Goal: Task Accomplishment & Management: Use online tool/utility

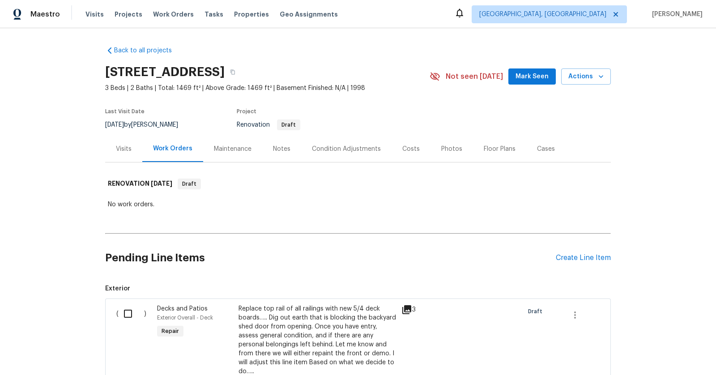
scroll to position [2829, 0]
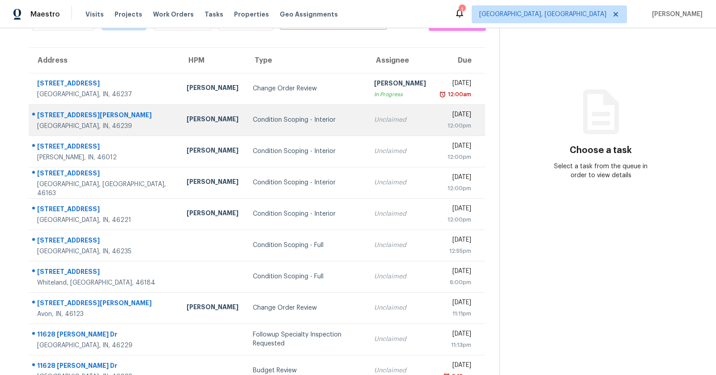
scroll to position [74, 0]
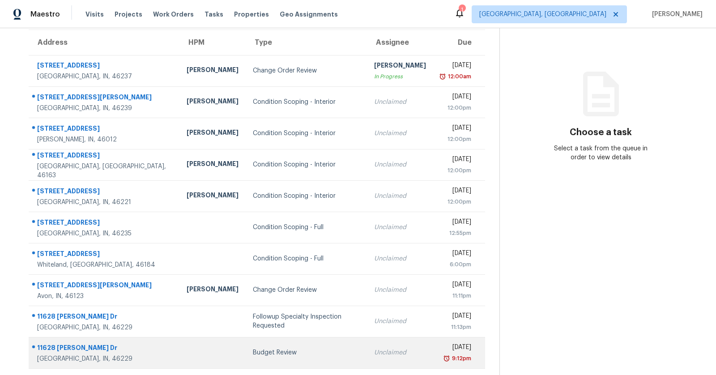
click at [75, 343] on div "11628 Stoeppelwerth Dr" at bounding box center [104, 348] width 135 height 11
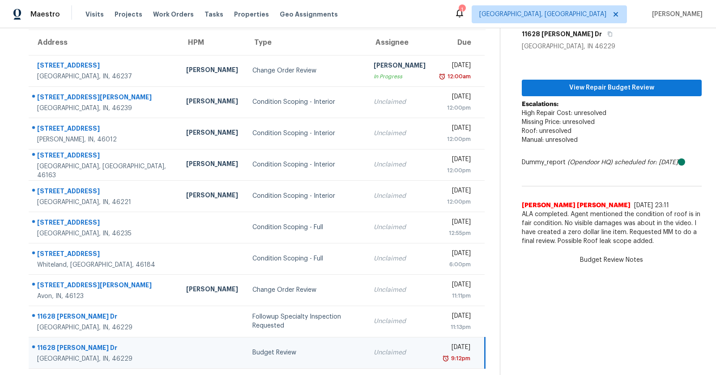
click at [592, 297] on section "Budget Review Sep 21st 2025 by 9:12pm 0 hours overdue 11628 Stoeppelwerth Dr In…" at bounding box center [601, 164] width 202 height 421
click at [627, 93] on button "View Repair Budget Review" at bounding box center [612, 88] width 180 height 17
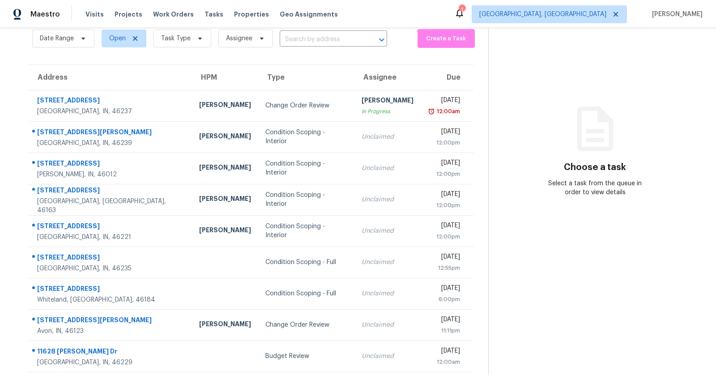
scroll to position [42, 0]
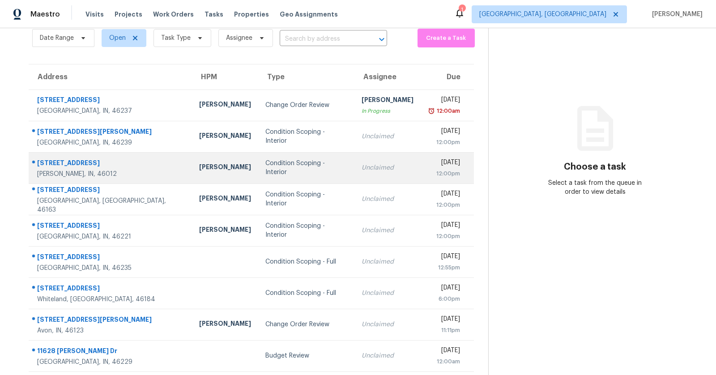
scroll to position [40, 0]
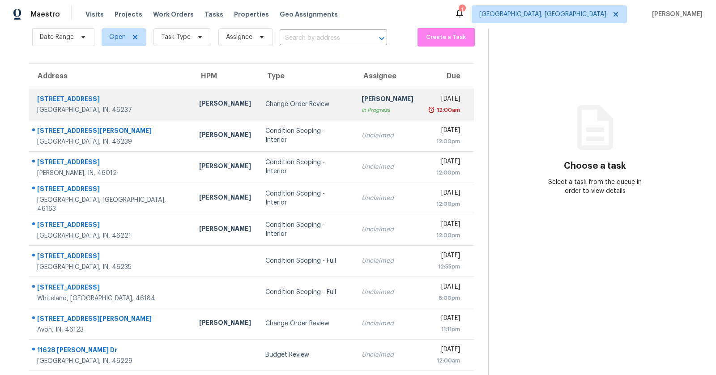
click at [258, 109] on td "Change Order Review" at bounding box center [306, 104] width 96 height 31
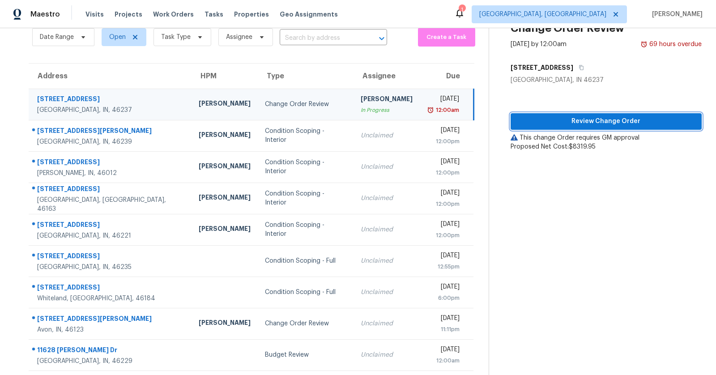
click at [582, 124] on span "Review Change Order" at bounding box center [606, 121] width 177 height 11
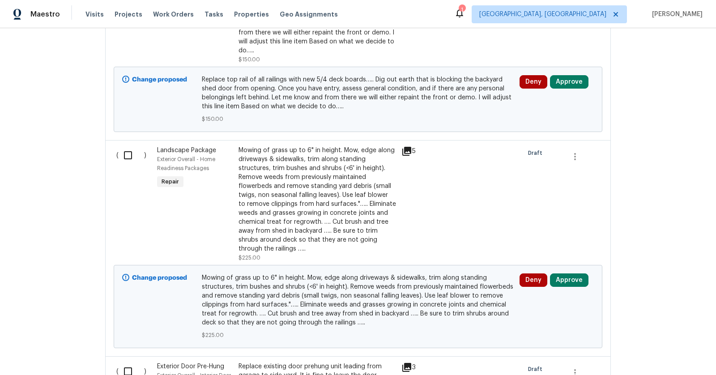
scroll to position [336, 0]
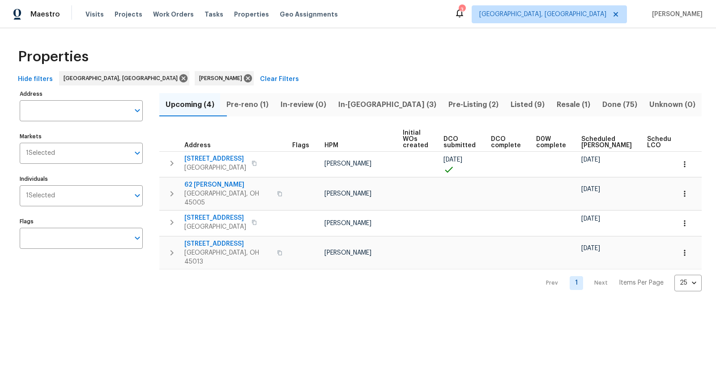
click at [447, 99] on span "Pre-Listing (2)" at bounding box center [472, 104] width 51 height 13
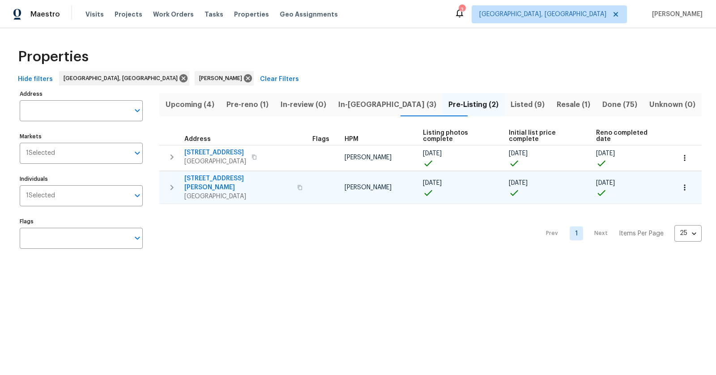
click at [226, 174] on span "3717 Ellis Way" at bounding box center [237, 183] width 107 height 18
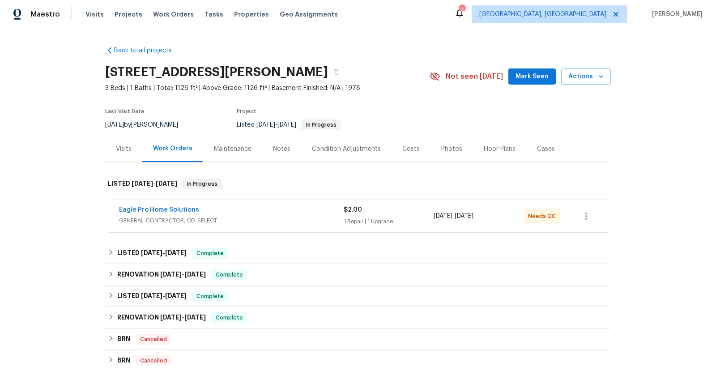
click at [161, 218] on span "GENERAL_CONTRACTOR, OD_SELECT" at bounding box center [231, 220] width 225 height 9
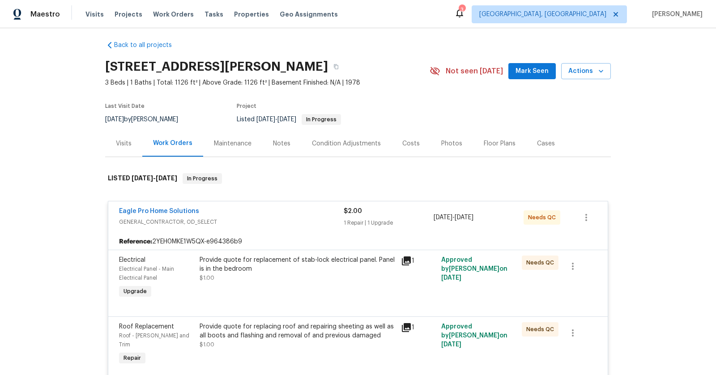
scroll to position [8, 0]
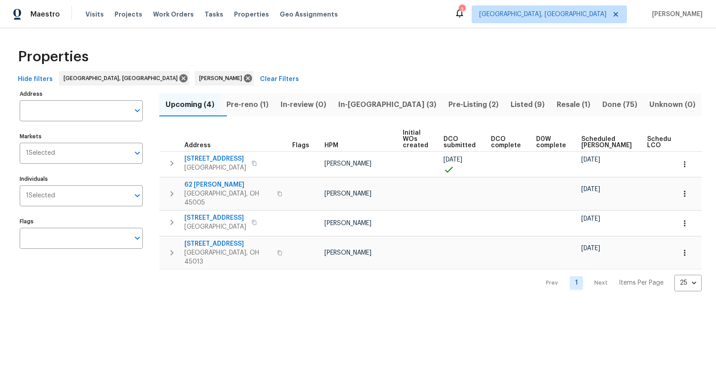
click at [449, 102] on span "Pre-Listing (2)" at bounding box center [472, 104] width 51 height 13
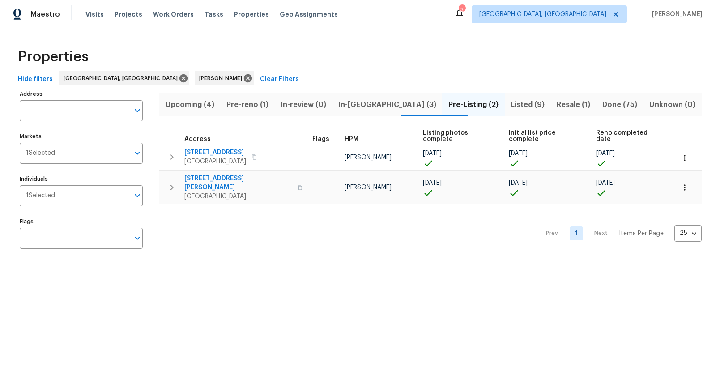
click at [375, 102] on span "In-reno (3)" at bounding box center [386, 104] width 99 height 13
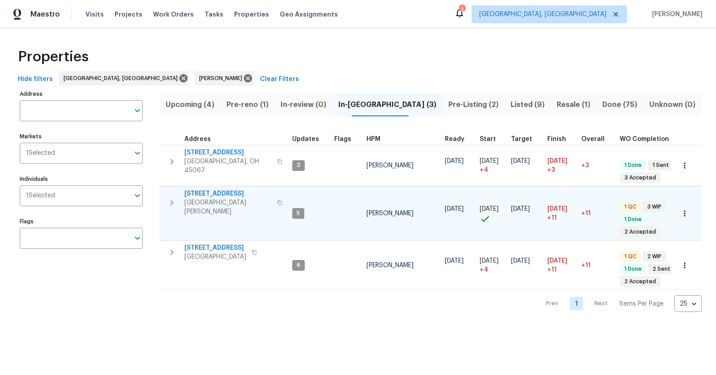
click at [210, 198] on span "West Chester, OH 45069" at bounding box center [227, 207] width 87 height 18
click at [447, 106] on span "Pre-Listing (2)" at bounding box center [472, 104] width 51 height 13
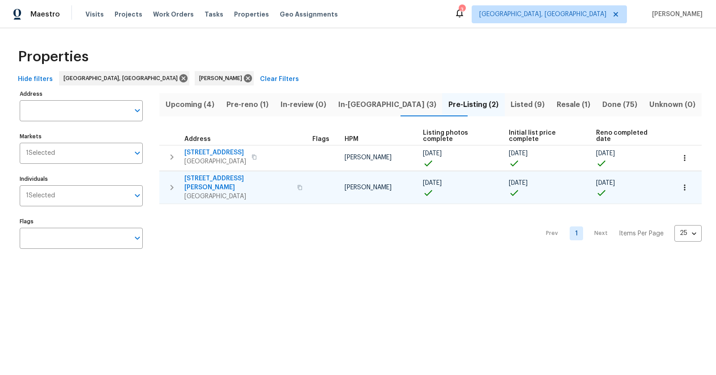
click at [213, 175] on span "[STREET_ADDRESS][PERSON_NAME]" at bounding box center [237, 183] width 107 height 18
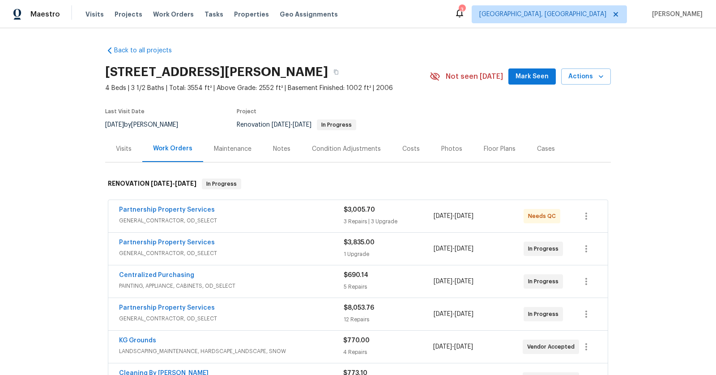
click at [204, 214] on div "Partnership Property Services" at bounding box center [231, 210] width 225 height 11
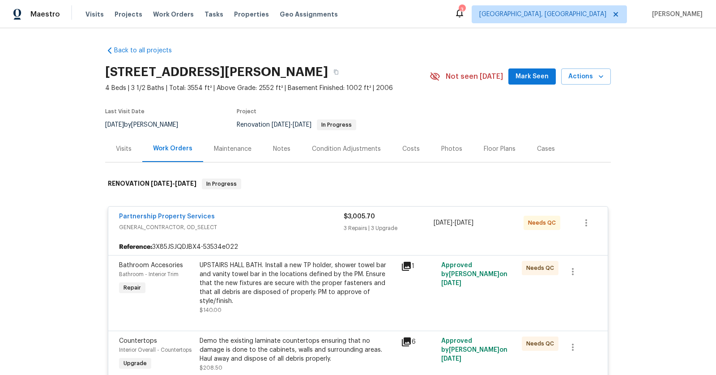
click at [323, 269] on div "UPSTAIRS HALL BATH. Install a new TP holder, shower towel bar and vanity towel …" at bounding box center [298, 283] width 196 height 45
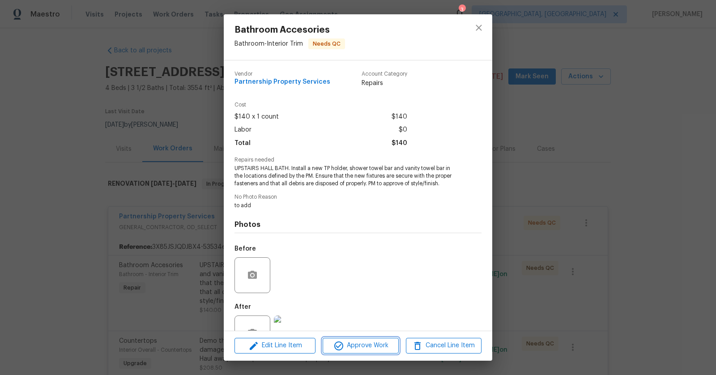
click at [358, 344] on span "Approve Work" at bounding box center [360, 345] width 70 height 11
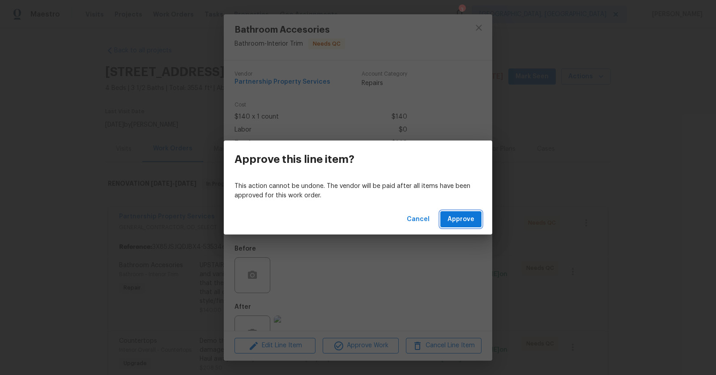
click at [480, 216] on button "Approve" at bounding box center [460, 219] width 41 height 17
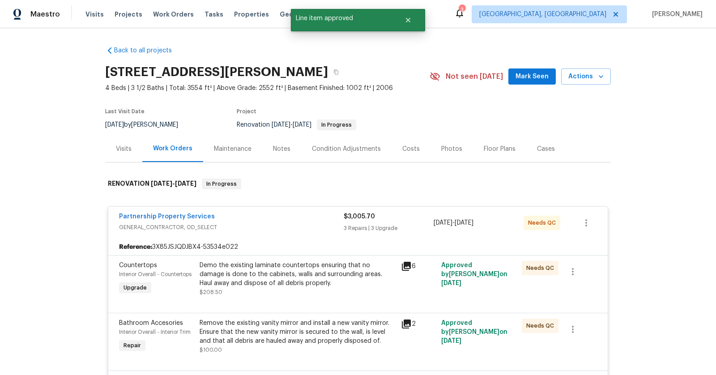
click at [336, 212] on div "Partnership Property Services" at bounding box center [231, 217] width 225 height 11
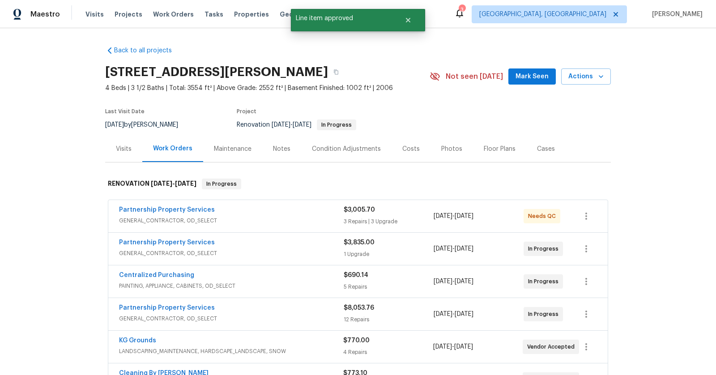
click at [314, 216] on span "GENERAL_CONTRACTOR, OD_SELECT" at bounding box center [231, 220] width 225 height 9
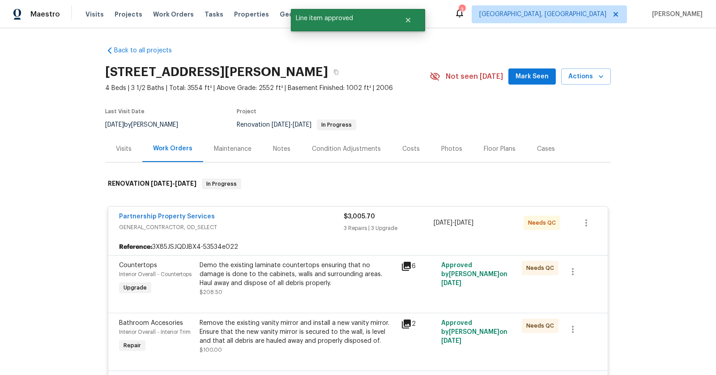
click at [359, 280] on div "Demo the existing laminate countertops ensuring that no damage is done to the c…" at bounding box center [298, 274] width 196 height 27
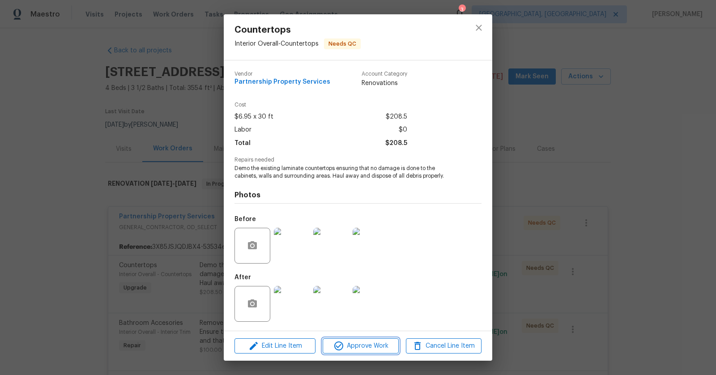
click at [365, 353] on button "Approve Work" at bounding box center [361, 346] width 76 height 16
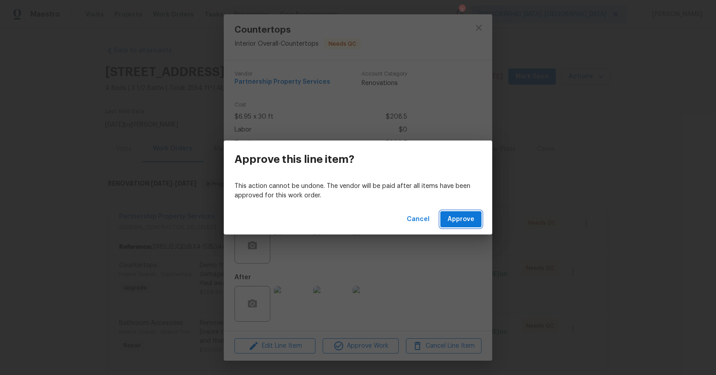
click at [463, 220] on span "Approve" at bounding box center [460, 219] width 27 height 11
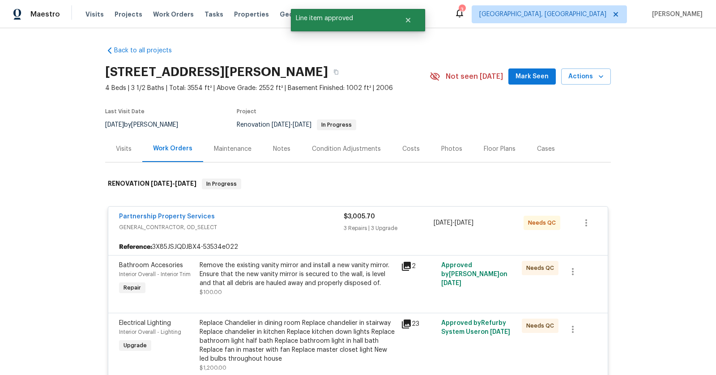
click at [384, 302] on div at bounding box center [358, 302] width 478 height 11
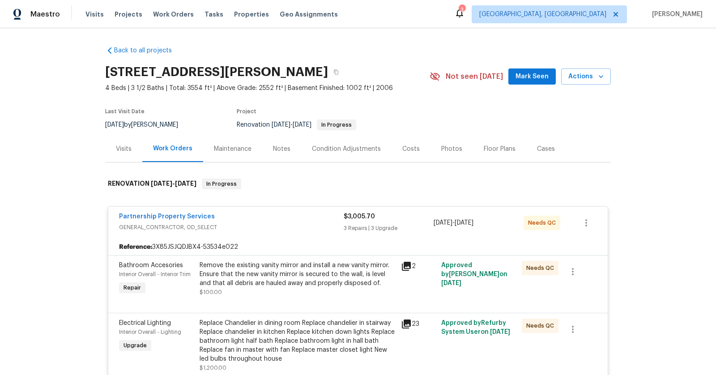
click at [366, 280] on div "Remove the existing vanity mirror and install a new vanity mirror. Ensure that …" at bounding box center [298, 274] width 196 height 27
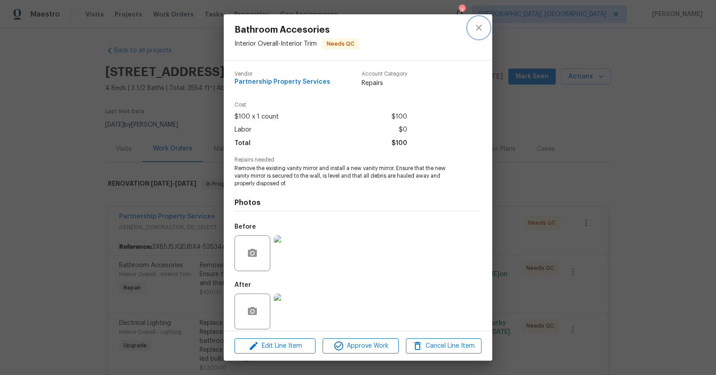
click at [480, 31] on icon "close" at bounding box center [478, 27] width 11 height 11
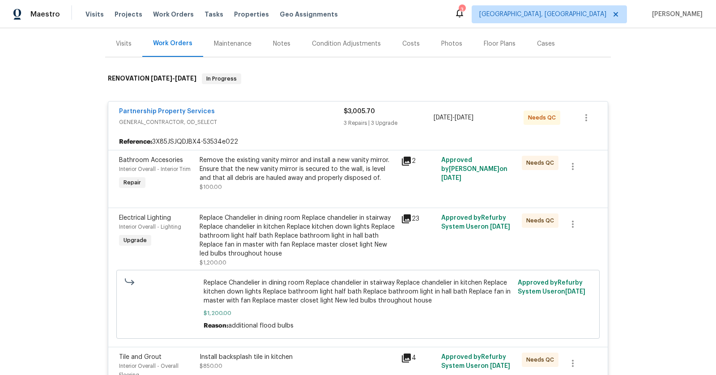
scroll to position [117, 0]
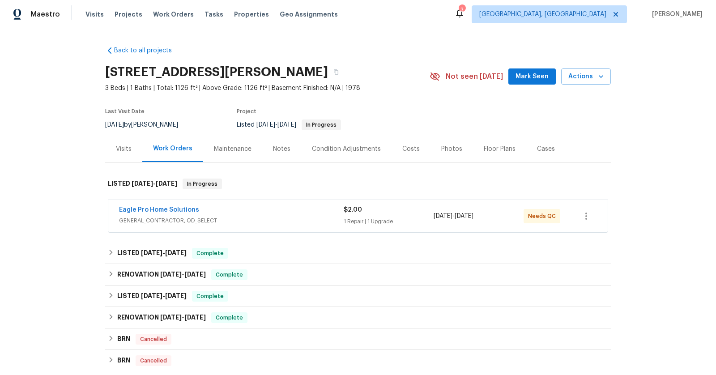
click at [160, 203] on div "Eagle Pro Home Solutions GENERAL_CONTRACTOR, OD_SELECT $2.00 1 Repair | 1 Upgra…" at bounding box center [357, 216] width 499 height 32
click at [149, 207] on link "Eagle Pro Home Solutions" at bounding box center [159, 210] width 80 height 6
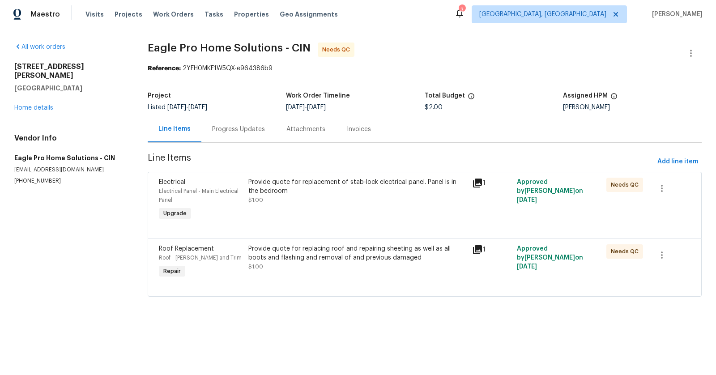
click at [379, 252] on div "Provide quote for replacing roof and repairing sheeting as well as all boots an…" at bounding box center [357, 253] width 218 height 18
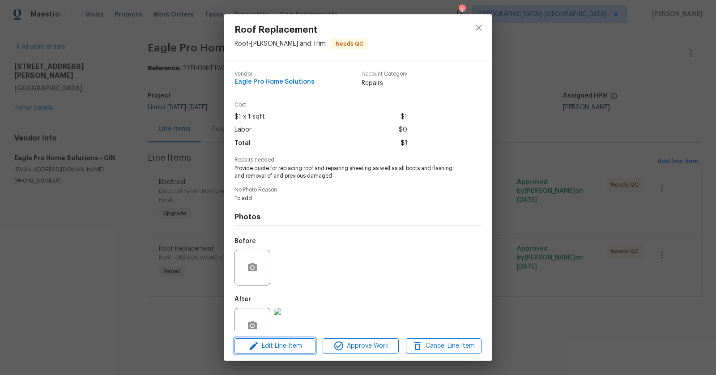
click at [262, 348] on span "Edit Line Item" at bounding box center [275, 345] width 76 height 11
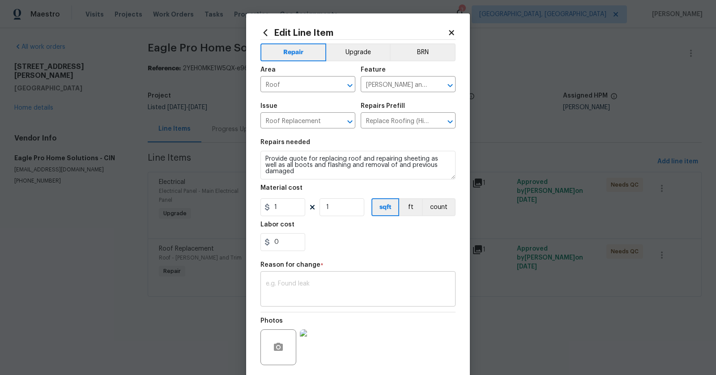
click at [291, 276] on div "x ​" at bounding box center [357, 289] width 195 height 33
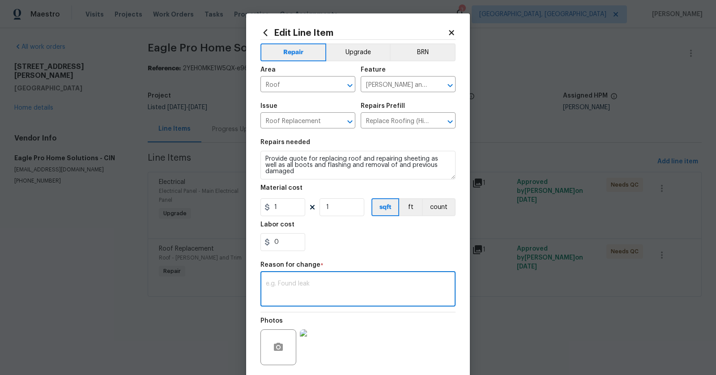
click at [315, 287] on textarea at bounding box center [358, 289] width 184 height 19
type textarea "u"
click at [296, 215] on input "1" at bounding box center [282, 207] width 45 height 18
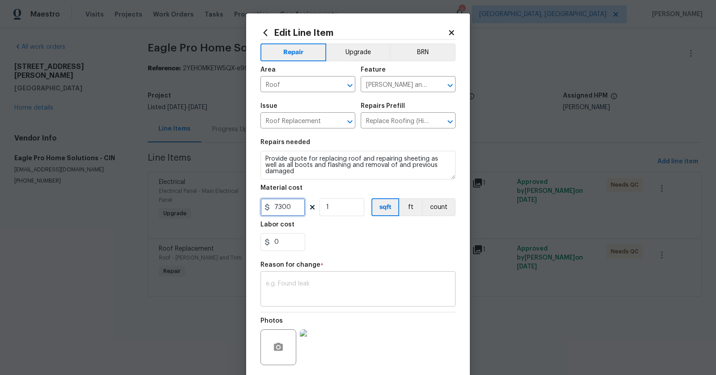
type input "7300"
click at [290, 285] on textarea at bounding box center [358, 289] width 184 height 19
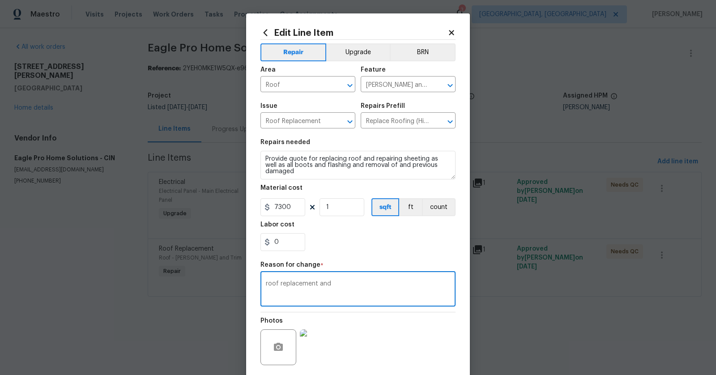
type textarea "roof replacement and"
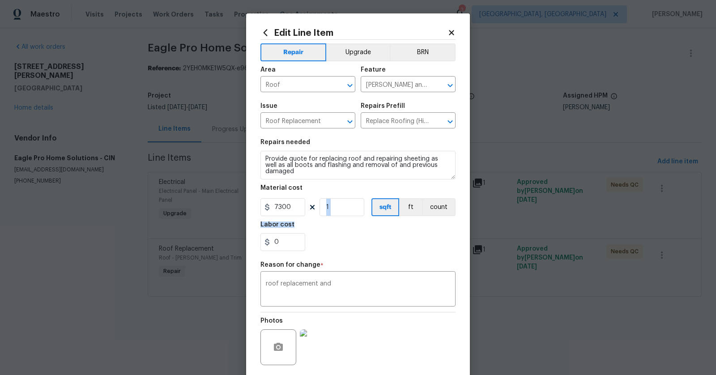
drag, startPoint x: 331, startPoint y: 247, endPoint x: 330, endPoint y: 98, distance: 149.9
click at [331, 134] on section "Repairs needed Provide quote for replacing roof and repairing sheeting as well …" at bounding box center [357, 195] width 195 height 123
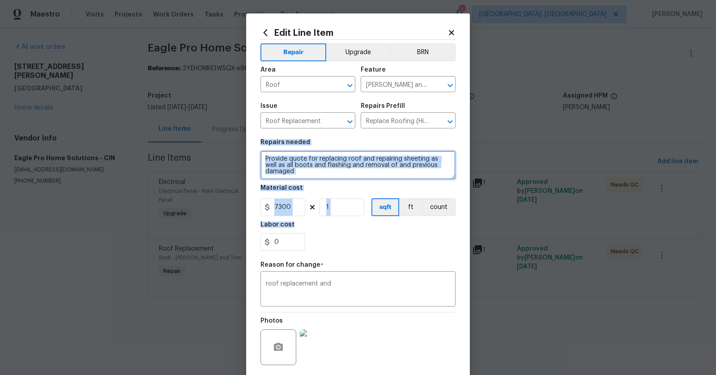
click at [365, 160] on textarea "Provide quote for replacing roof and repairing sheeting as well as all boots an…" at bounding box center [357, 165] width 195 height 29
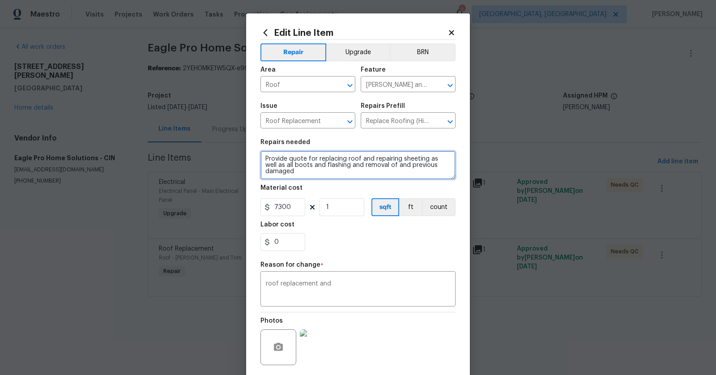
click at [365, 160] on textarea "Provide quote for replacing roof and repairing sheeting as well as all boots an…" at bounding box center [357, 165] width 195 height 29
paste textarea "demo of existing shingles … installation of new black dimensional shingles to i…"
type textarea "demo of existing shingles … installation of new black dimensional shingles to i…"
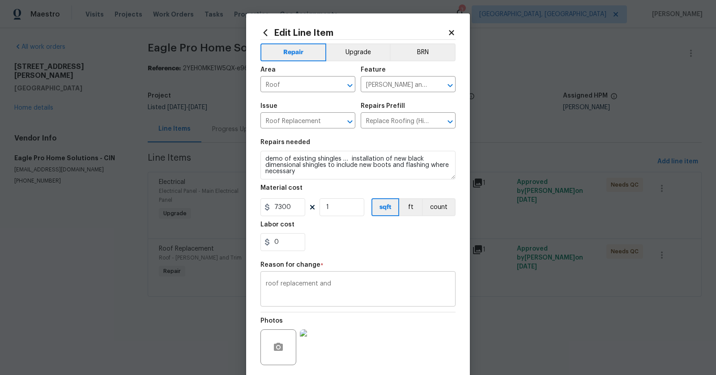
click at [342, 279] on div "roof replacement and x ​" at bounding box center [357, 289] width 195 height 33
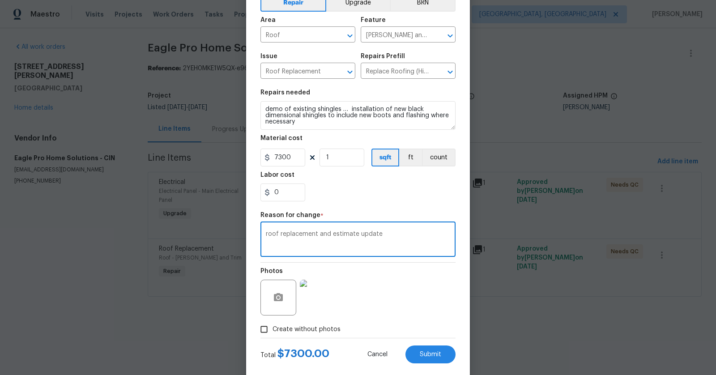
scroll to position [57, 0]
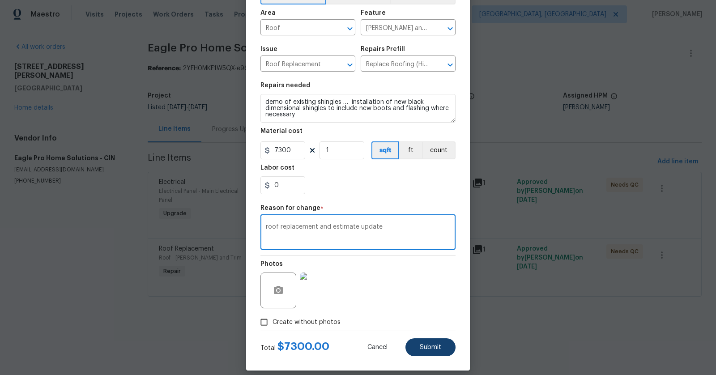
type textarea "roof replacement and estimate update"
click at [441, 348] on button "Submit" at bounding box center [430, 347] width 50 height 18
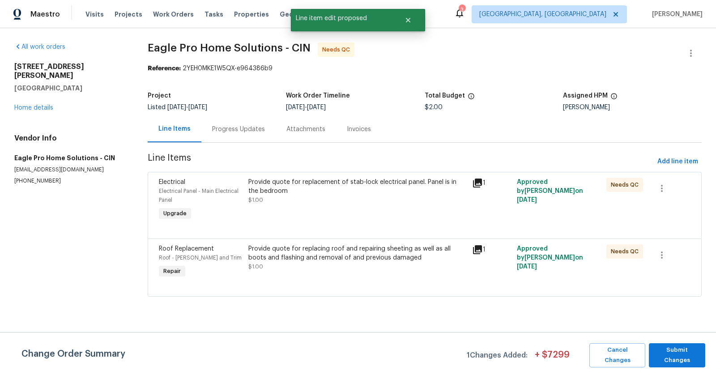
scroll to position [0, 0]
click at [668, 164] on span "Add line item" at bounding box center [677, 161] width 41 height 11
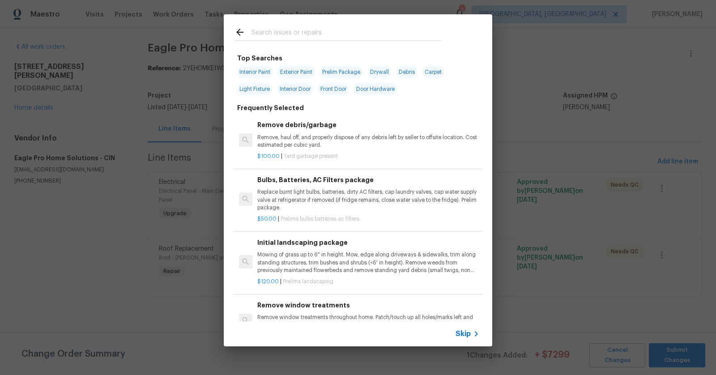
click at [298, 39] on input "text" at bounding box center [346, 33] width 190 height 13
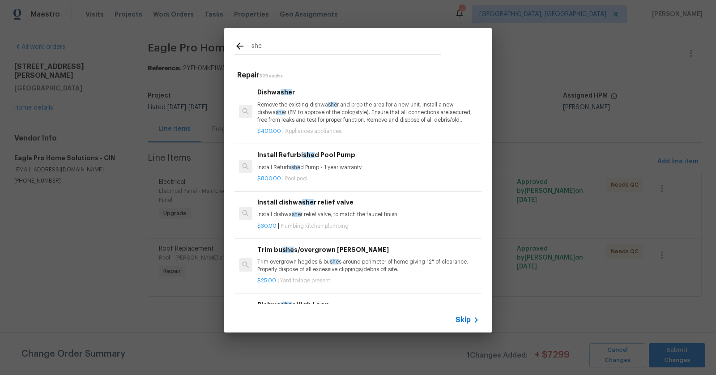
type input "shea"
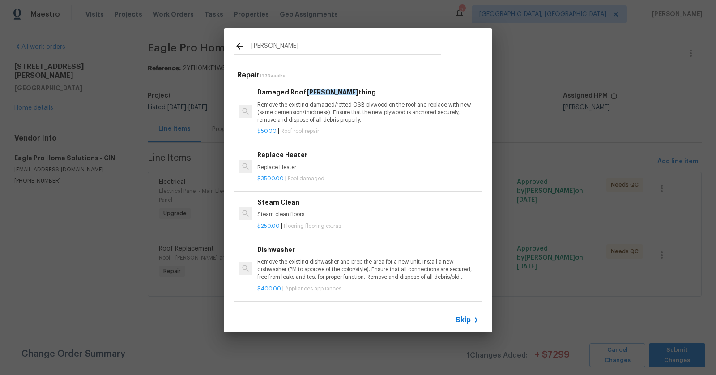
click at [295, 112] on p "Remove the existing damaged/rotted OSB plywood on the roof and replace with new…" at bounding box center [368, 112] width 222 height 23
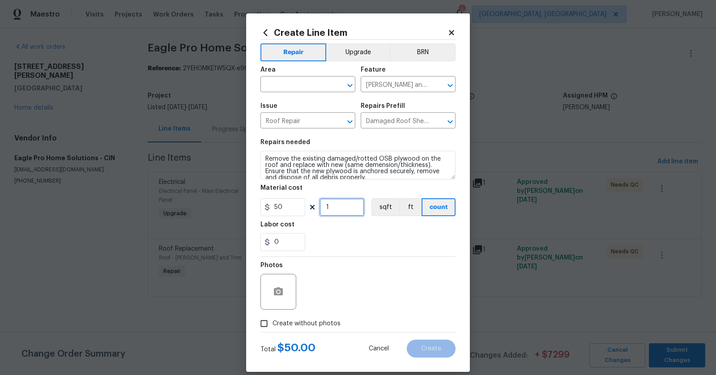
click at [334, 213] on input "1" at bounding box center [341, 207] width 45 height 18
type input "10"
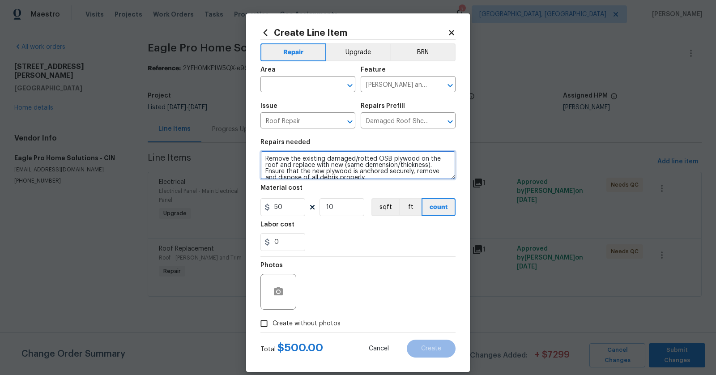
click at [347, 158] on textarea "Remove the existing damaged/rotted OSB plywood on the roof and replace with new…" at bounding box center [357, 165] width 195 height 29
click at [261, 157] on textarea "Remove the existing damaged/rotted OSB plywood on the roof and replace with new…" at bounding box center [357, 165] width 195 height 29
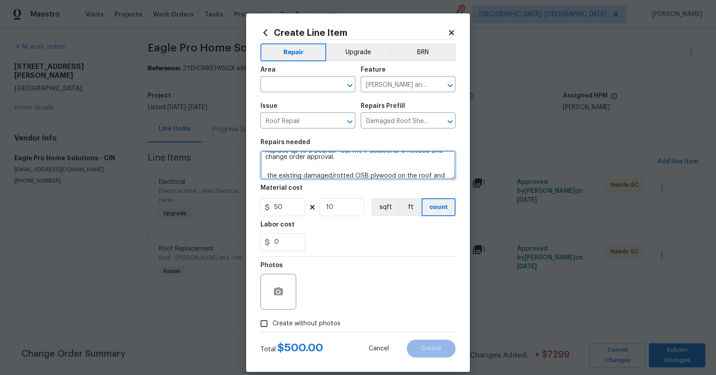
scroll to position [31, 0]
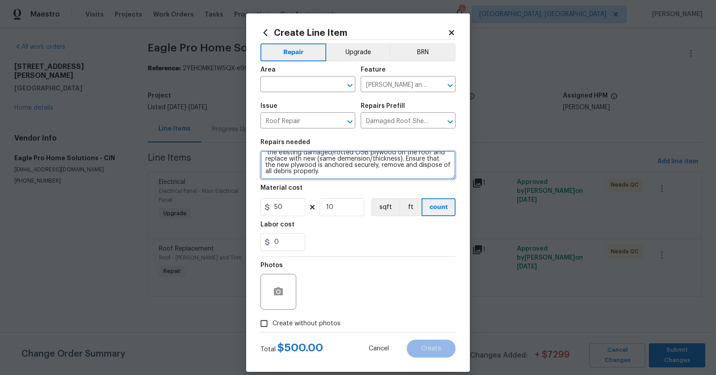
type textarea "Replace up to 6 Boards. Call me if additional is needed and change order approv…"
click at [254, 318] on div "Create Line Item Repair Upgrade BRN Area ​ Feature Eaves and Trim ​ Issue Roof …" at bounding box center [358, 192] width 224 height 358
click at [265, 322] on input "Create without photos" at bounding box center [263, 323] width 17 height 17
checkbox input "true"
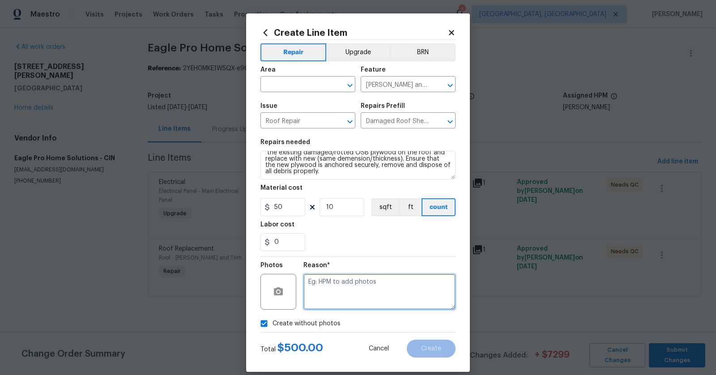
click at [341, 276] on textarea at bounding box center [379, 292] width 152 height 36
type textarea "to add"
click at [386, 328] on div "Create without photos" at bounding box center [357, 323] width 195 height 17
click at [306, 90] on input "text" at bounding box center [295, 85] width 70 height 14
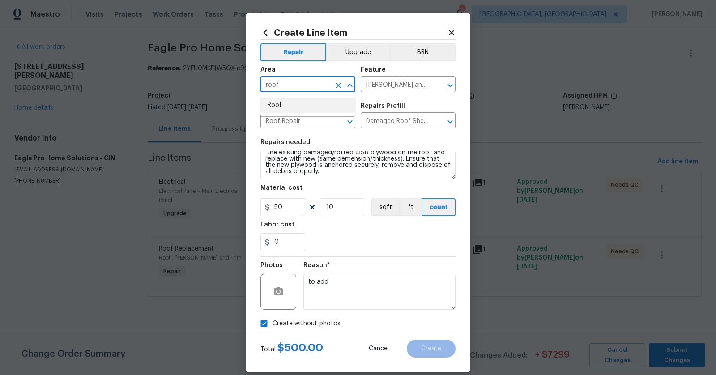
click at [313, 107] on li "Roof" at bounding box center [307, 105] width 95 height 15
type input "Roof"
click at [423, 345] on span "Create" at bounding box center [431, 348] width 20 height 7
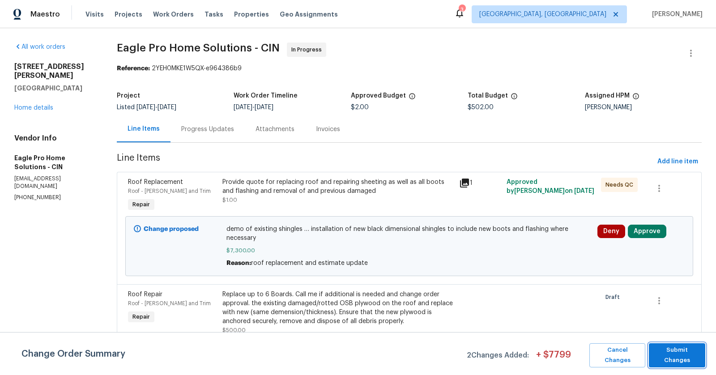
click at [654, 357] on button "Submit Changes" at bounding box center [677, 355] width 56 height 24
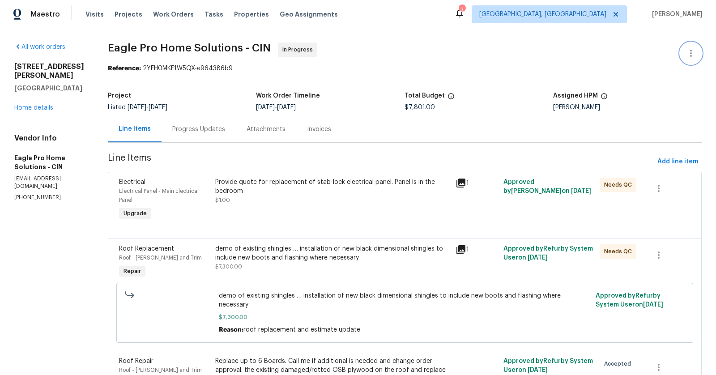
click at [684, 54] on button "button" at bounding box center [690, 52] width 21 height 21
click at [637, 47] on li "Edit" at bounding box center [661, 53] width 97 height 15
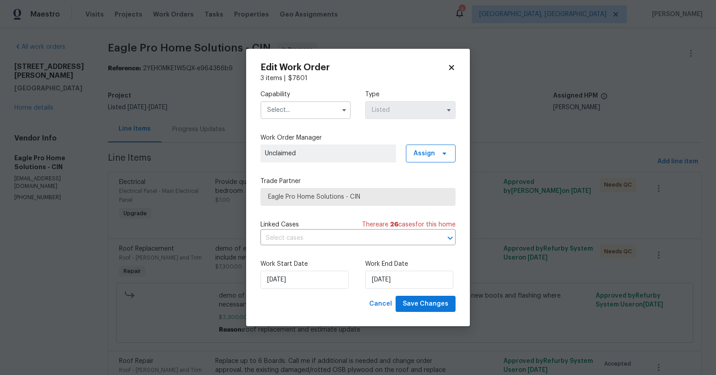
click at [324, 112] on input "text" at bounding box center [305, 110] width 90 height 18
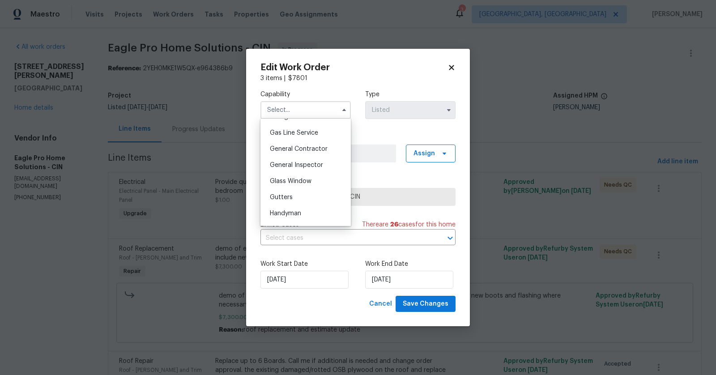
scroll to position [415, 0]
click at [317, 141] on span "General Contractor" at bounding box center [299, 142] width 58 height 6
type input "General Contractor"
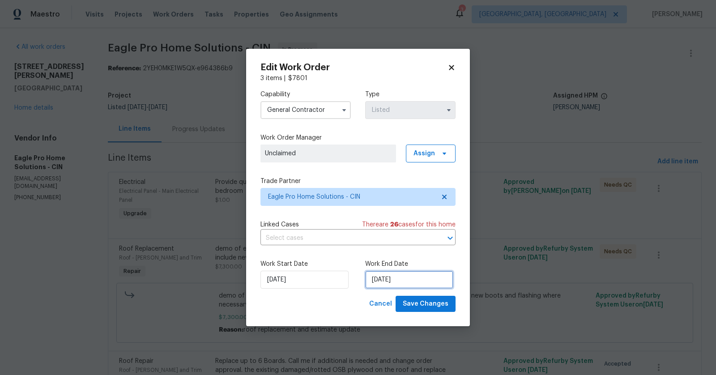
click at [394, 280] on input "[DATE]" at bounding box center [409, 280] width 88 height 18
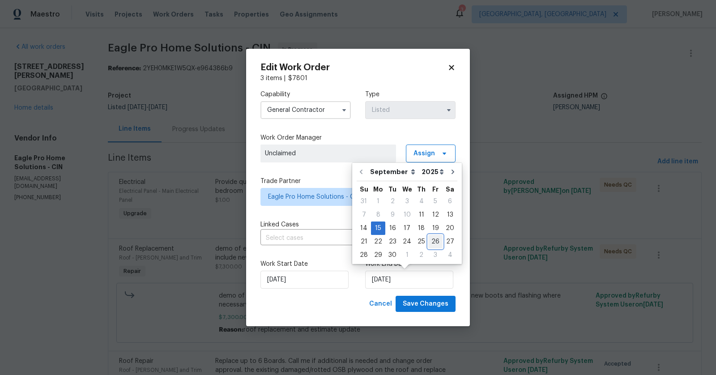
click at [436, 240] on div "26" at bounding box center [435, 241] width 14 height 13
type input "[DATE]"
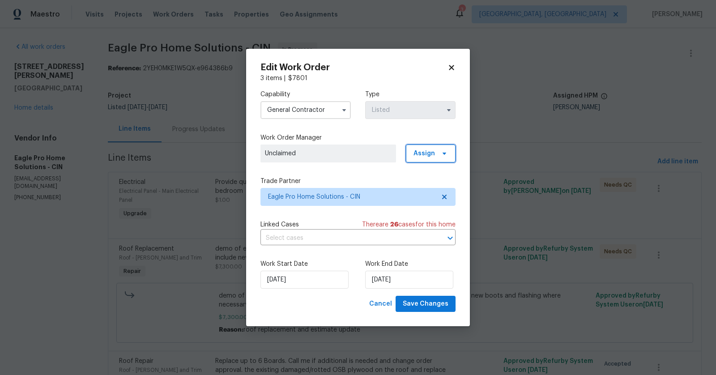
click at [430, 151] on span "Assign" at bounding box center [423, 153] width 21 height 9
click at [435, 156] on span "Assign" at bounding box center [423, 153] width 21 height 9
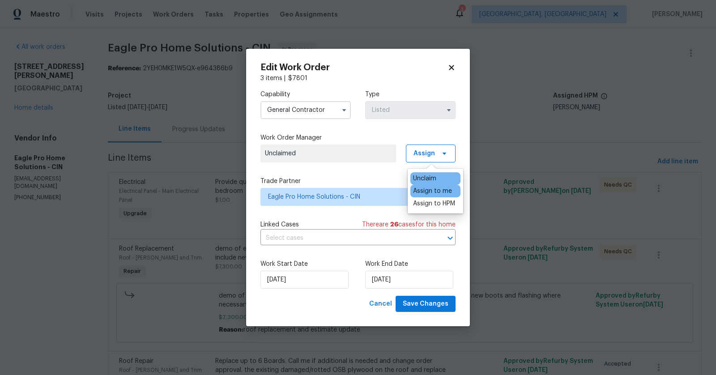
click at [438, 192] on div "Assign to me" at bounding box center [432, 191] width 39 height 9
click at [428, 301] on span "Save Changes" at bounding box center [426, 303] width 46 height 11
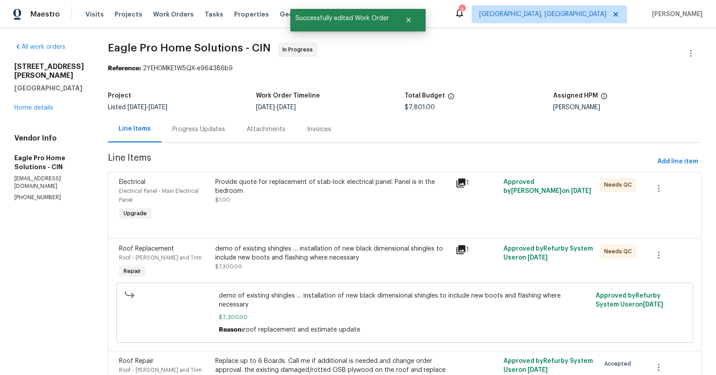
click at [428, 301] on span "demo of existing shingles … installation of new black dimensional shingles to i…" at bounding box center [404, 300] width 371 height 18
click at [212, 128] on div "Progress Updates" at bounding box center [198, 129] width 53 height 9
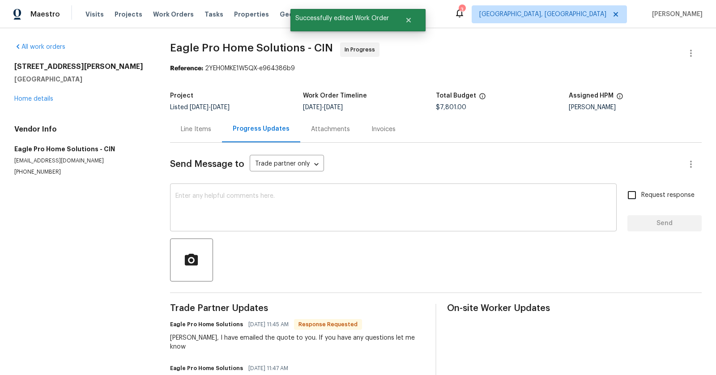
click at [253, 190] on div "x ​" at bounding box center [393, 209] width 446 height 46
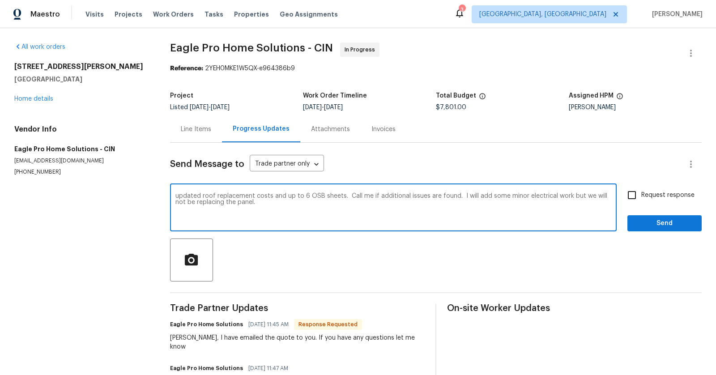
type textarea "updated roof replacement costs and up to 6 OSB sheets. Call me if additional is…"
click at [627, 194] on input "Request response" at bounding box center [631, 195] width 19 height 19
checkbox input "true"
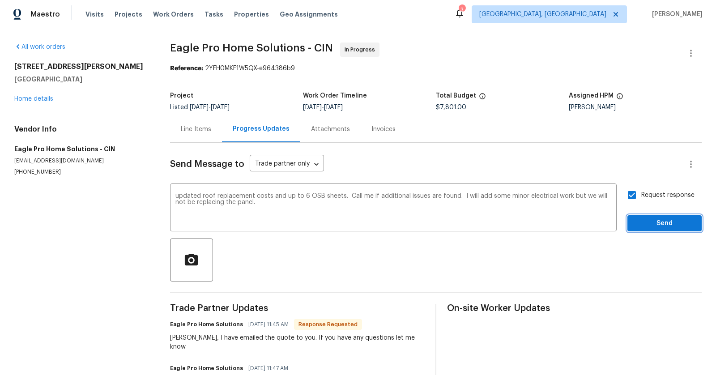
click at [664, 216] on button "Send" at bounding box center [664, 223] width 74 height 17
